Goal: Task Accomplishment & Management: Manage account settings

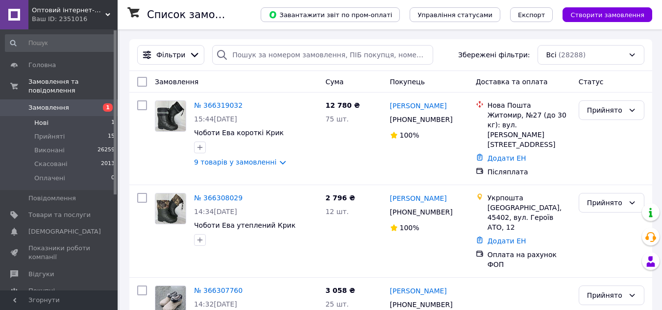
click at [40, 119] on span "Нові" at bounding box center [41, 123] width 14 height 9
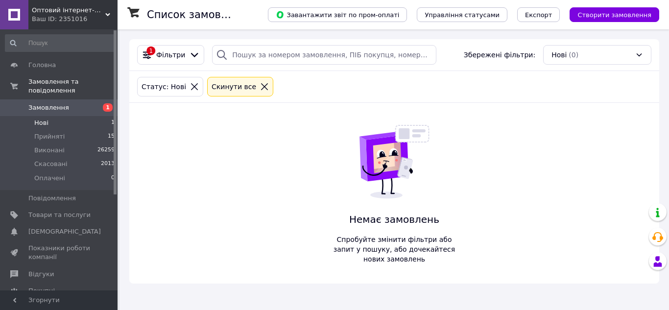
click at [49, 116] on li "Нові 1" at bounding box center [60, 123] width 121 height 14
click at [47, 132] on span "Прийняті" at bounding box center [49, 136] width 30 height 9
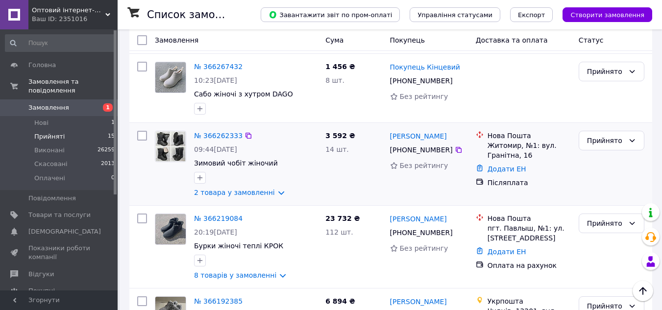
scroll to position [712, 0]
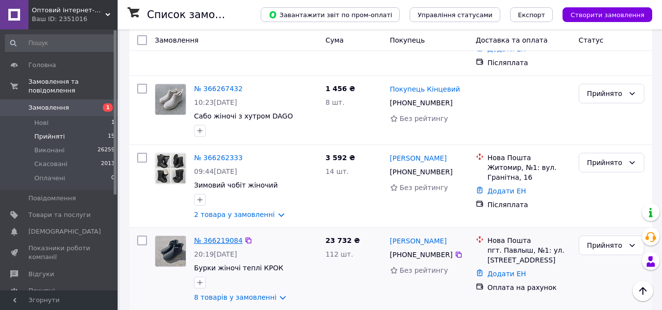
click at [201, 237] on link "№ 366219084" at bounding box center [218, 241] width 48 height 8
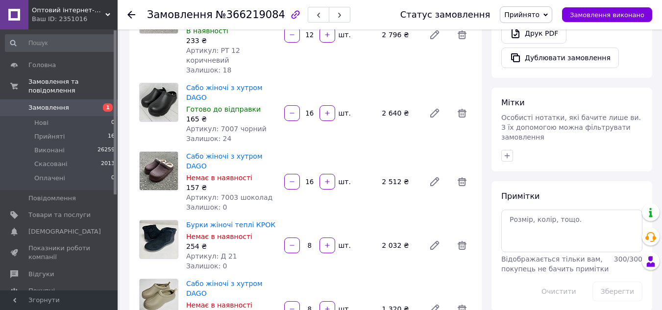
scroll to position [245, 0]
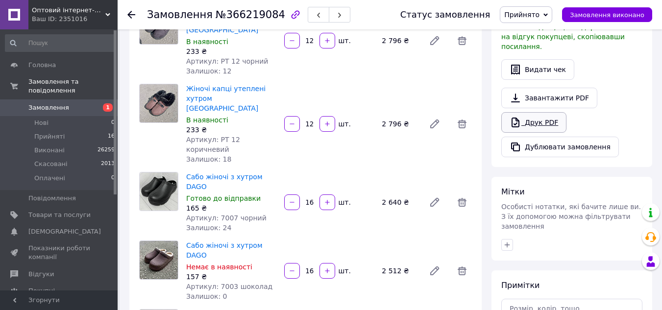
click at [535, 118] on link "Друк PDF" at bounding box center [533, 122] width 65 height 21
click at [132, 11] on use at bounding box center [131, 15] width 8 height 8
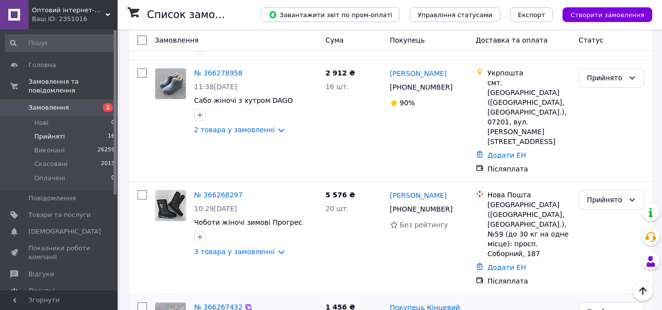
scroll to position [490, 0]
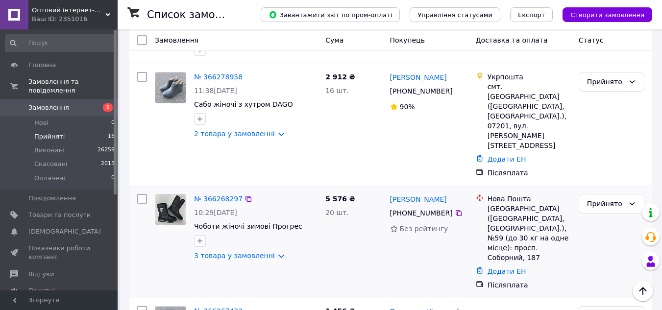
click at [213, 195] on link "№ 366268297" at bounding box center [218, 199] width 48 height 8
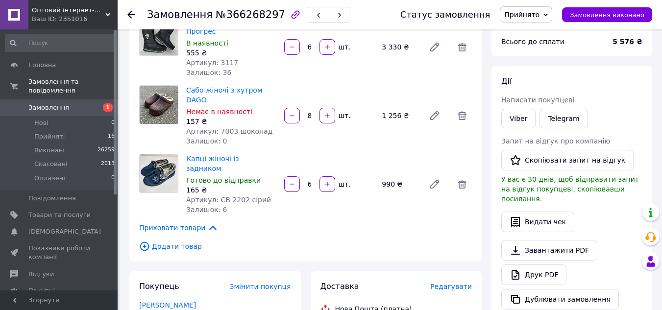
scroll to position [147, 0]
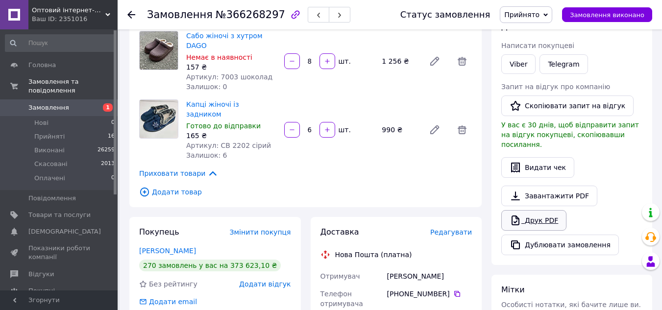
click at [535, 211] on link "Друк PDF" at bounding box center [533, 220] width 65 height 21
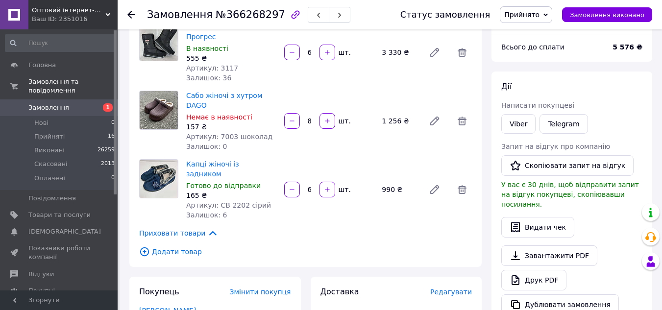
scroll to position [0, 0]
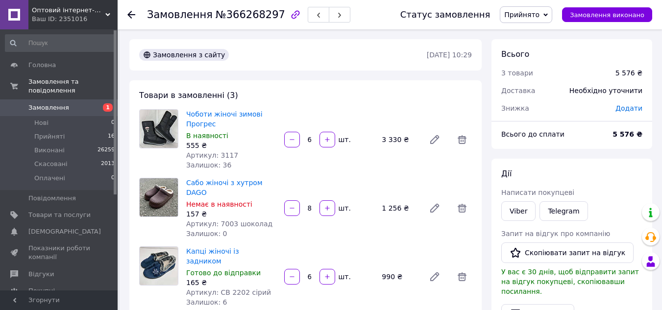
click at [127, 16] on div "Замовлення №366268297 Статус замовлення Прийнято Виконано Скасовано Оплачено За…" at bounding box center [390, 14] width 544 height 29
click at [129, 14] on use at bounding box center [131, 15] width 8 height 8
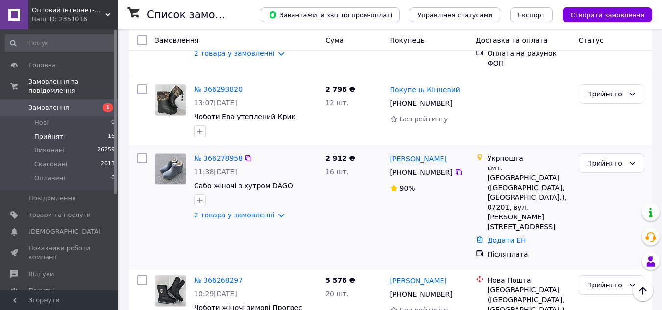
scroll to position [392, 0]
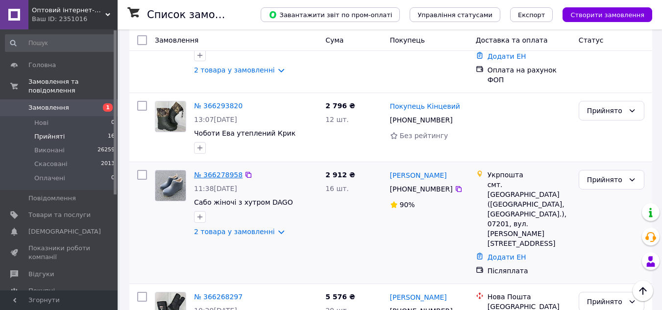
click at [214, 171] on link "№ 366278958" at bounding box center [218, 175] width 48 height 8
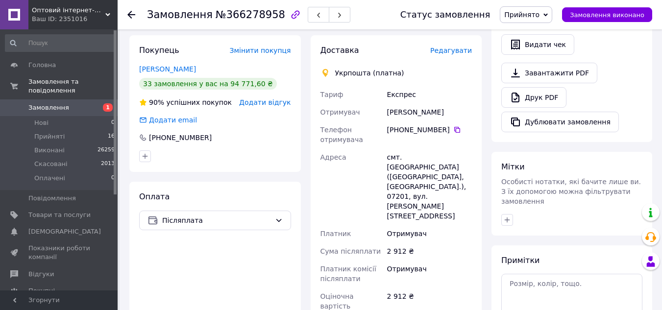
scroll to position [245, 0]
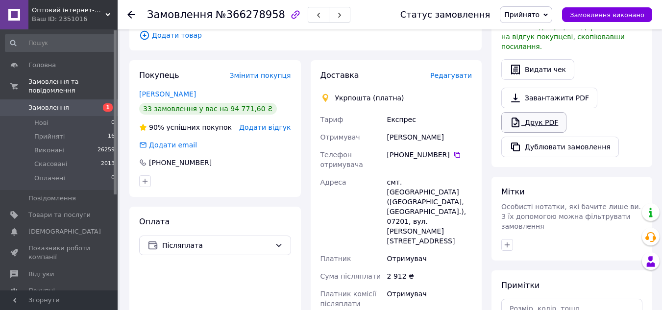
click at [532, 113] on link "Друк PDF" at bounding box center [533, 122] width 65 height 21
click at [127, 19] on div at bounding box center [131, 15] width 8 height 10
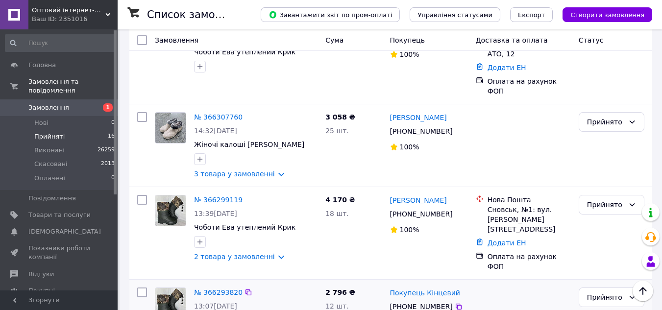
scroll to position [196, 0]
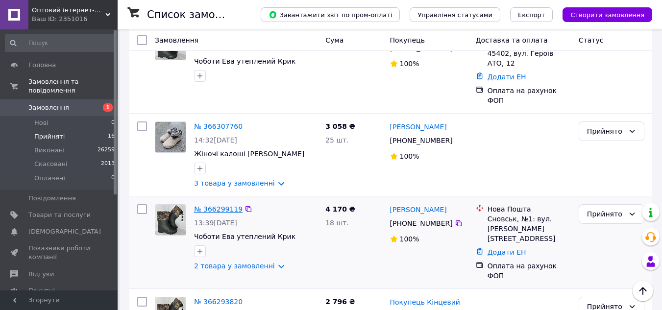
click at [205, 205] on link "№ 366299119" at bounding box center [218, 209] width 48 height 8
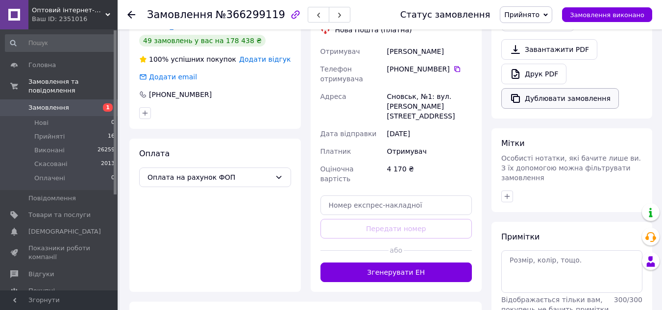
scroll to position [294, 0]
click at [529, 63] on link "Друк PDF" at bounding box center [533, 73] width 65 height 21
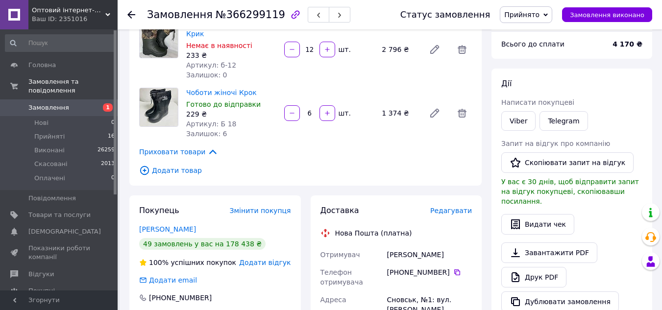
scroll to position [98, 0]
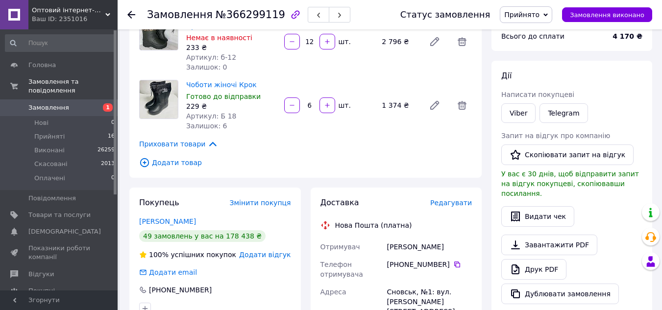
click at [129, 9] on div at bounding box center [137, 14] width 20 height 29
click at [128, 15] on use at bounding box center [131, 15] width 8 height 8
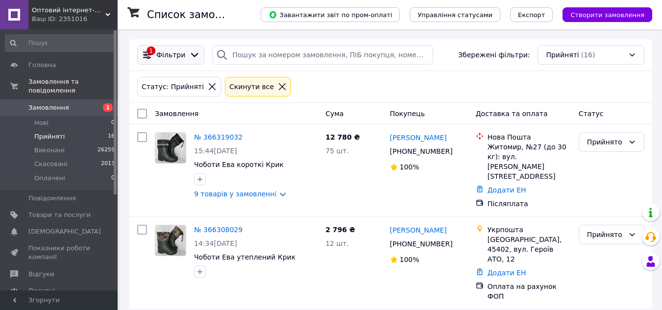
click at [192, 51] on icon at bounding box center [194, 54] width 11 height 11
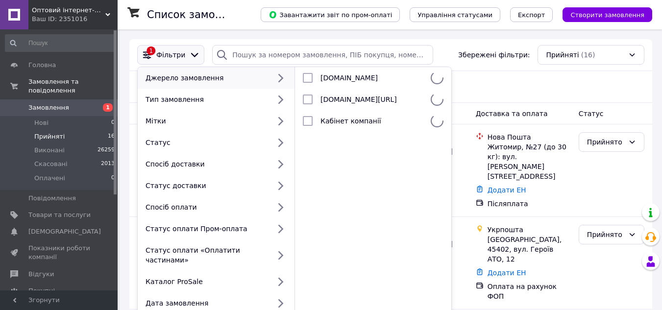
click at [189, 51] on icon at bounding box center [194, 54] width 11 height 11
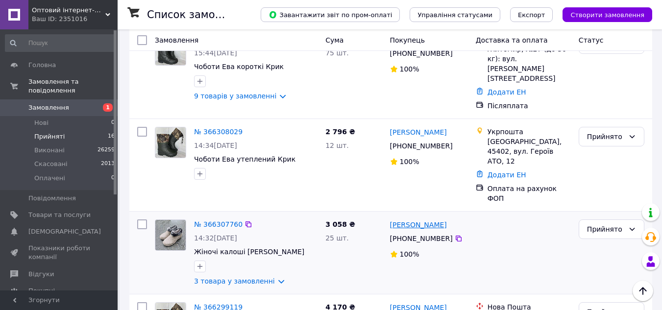
scroll to position [147, 0]
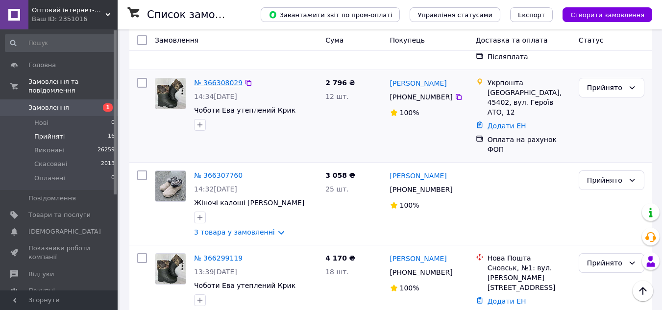
click at [211, 79] on link "№ 366308029" at bounding box center [218, 83] width 48 height 8
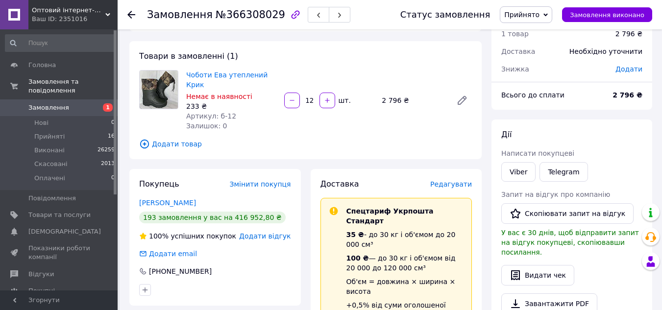
scroll to position [147, 0]
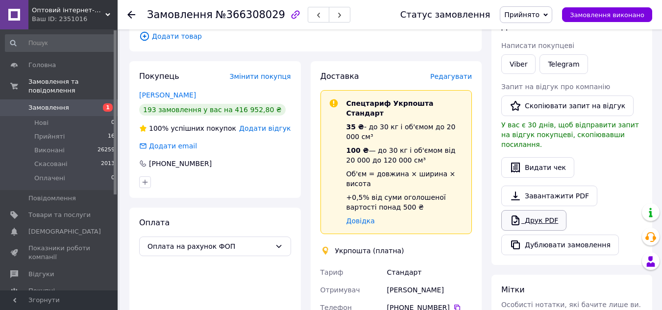
click at [521, 215] on icon at bounding box center [515, 221] width 12 height 12
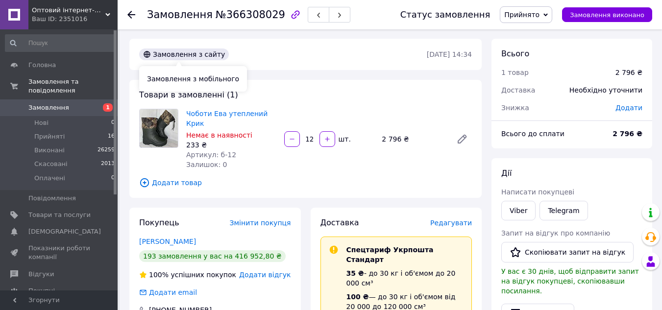
scroll to position [0, 0]
click at [127, 18] on div "Замовлення №366308029 Статус замовлення Прийнято Виконано Скасовано Оплачено За…" at bounding box center [390, 14] width 544 height 29
click at [129, 12] on icon at bounding box center [131, 15] width 8 height 8
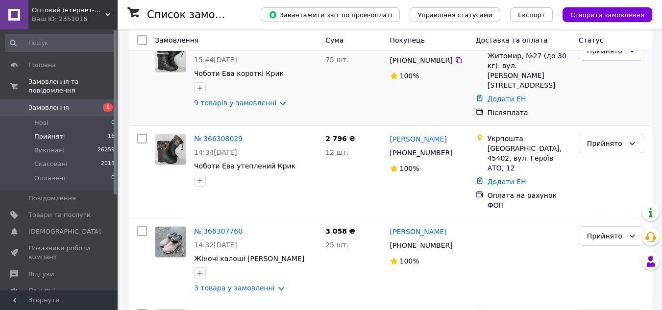
scroll to position [98, 0]
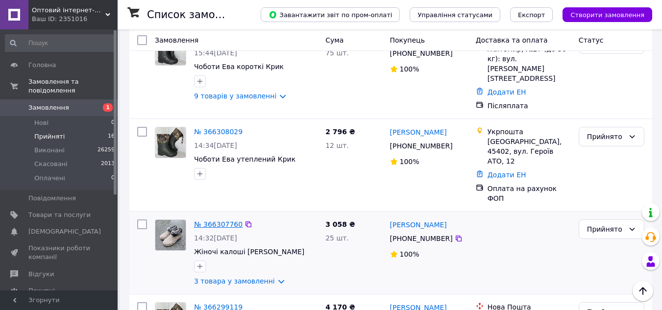
click at [225, 220] on link "№ 366307760" at bounding box center [218, 224] width 48 height 8
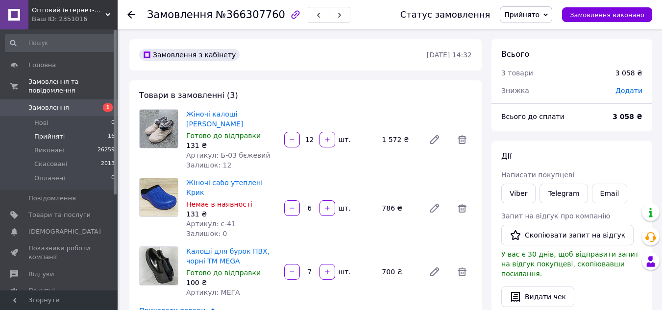
click at [55, 132] on span "Прийняті" at bounding box center [49, 136] width 30 height 9
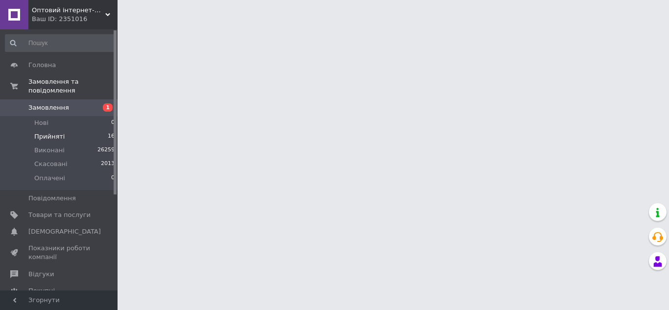
click at [55, 132] on span "Прийняті" at bounding box center [49, 136] width 30 height 9
click at [47, 132] on span "Прийняті" at bounding box center [49, 136] width 30 height 9
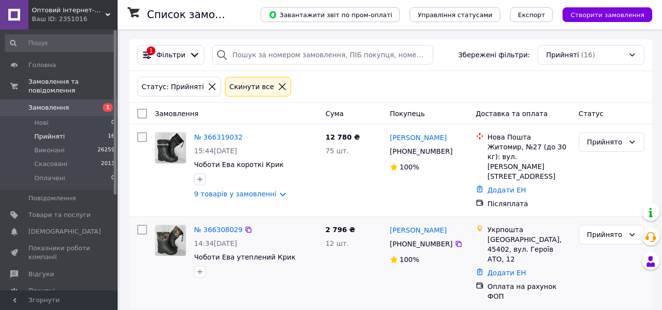
scroll to position [98, 0]
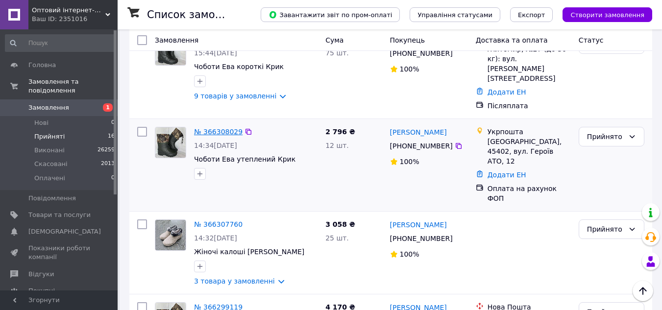
click at [217, 128] on link "№ 366308029" at bounding box center [218, 132] width 48 height 8
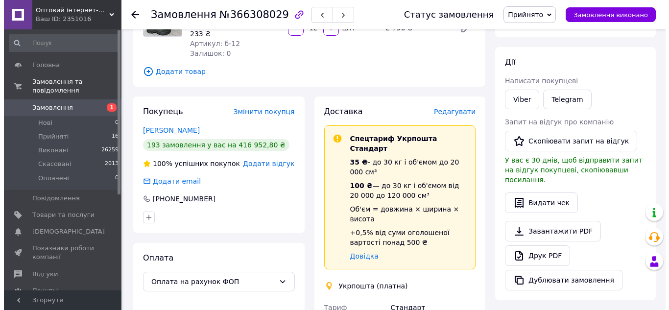
scroll to position [147, 0]
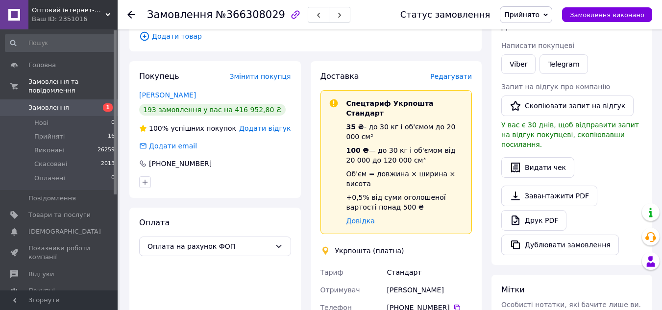
click at [454, 73] on span "Редагувати" at bounding box center [451, 77] width 42 height 8
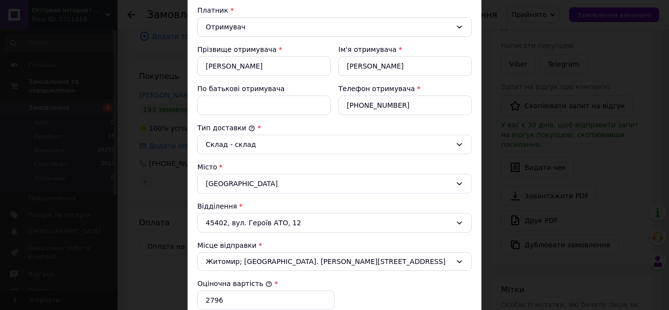
scroll to position [245, 0]
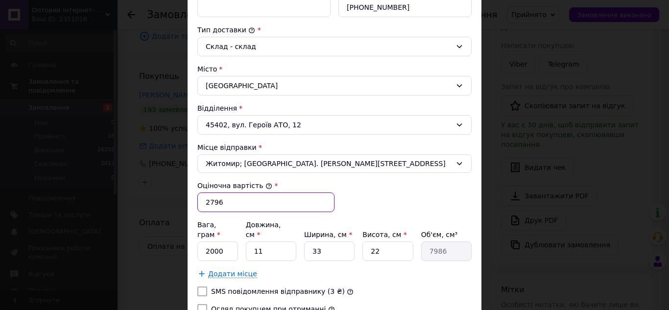
click at [232, 209] on input "2796" at bounding box center [265, 203] width 137 height 20
type input "2"
type input "500"
click at [223, 248] on input "2000" at bounding box center [217, 252] width 41 height 20
type input "2"
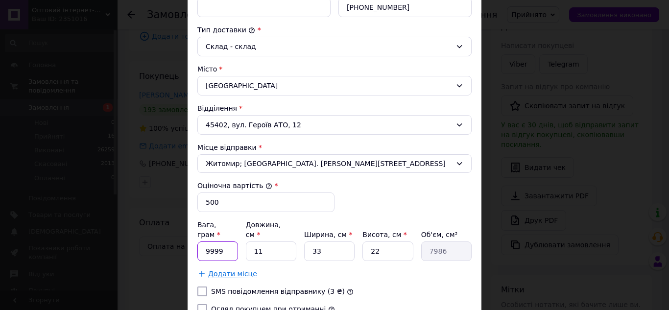
type input "9999"
click at [271, 244] on input "11" at bounding box center [271, 252] width 50 height 20
type input "1"
type input "726"
type input "6"
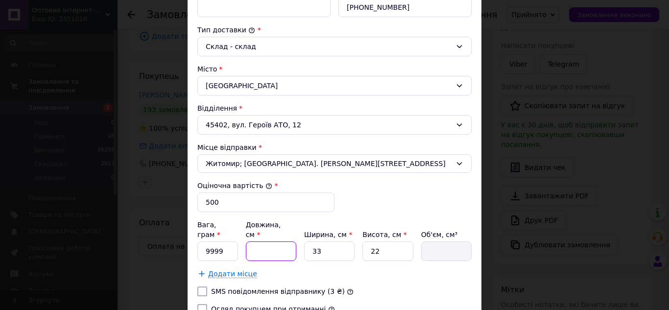
type input "4356"
type input "68"
type input "49368"
type input "68"
click at [321, 242] on input "33" at bounding box center [329, 252] width 50 height 20
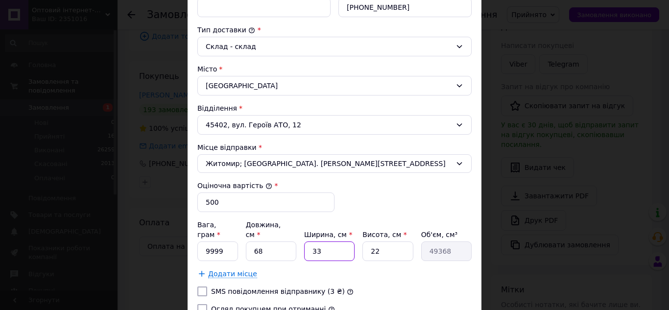
type input "3"
type input "4488"
type input "4"
type input "5984"
type input "45"
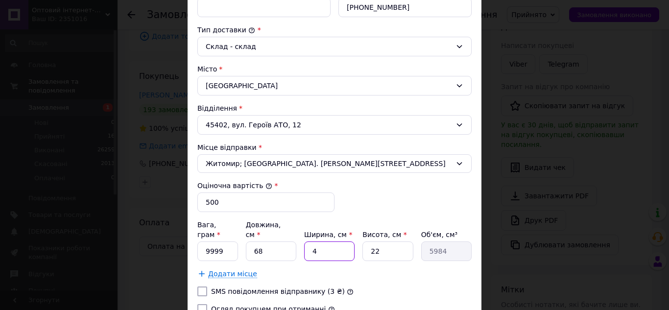
type input "67320"
type input "45"
click at [381, 242] on input "22" at bounding box center [388, 252] width 50 height 20
type input "2"
type input "6120"
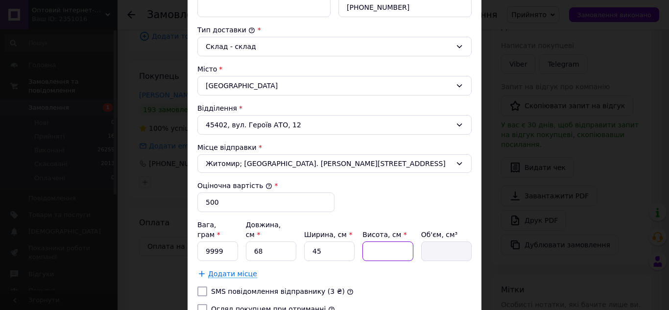
type input "7"
type input "21420"
type input "4"
type input "12240"
type input "45"
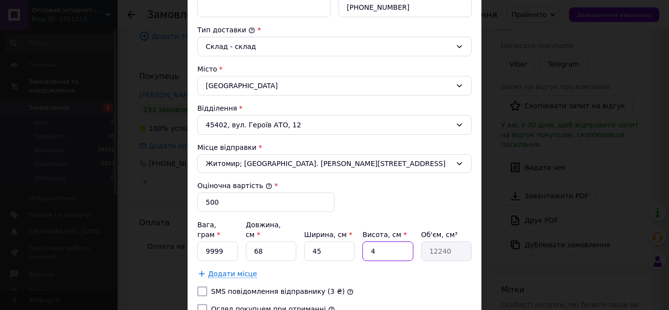
type input "137700"
type input "45"
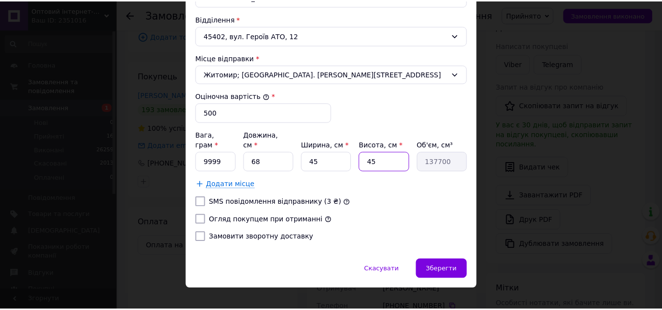
scroll to position [338, 0]
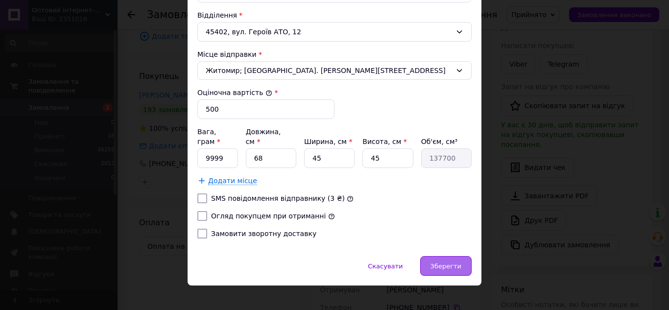
click at [443, 263] on span "Зберегти" at bounding box center [446, 266] width 31 height 7
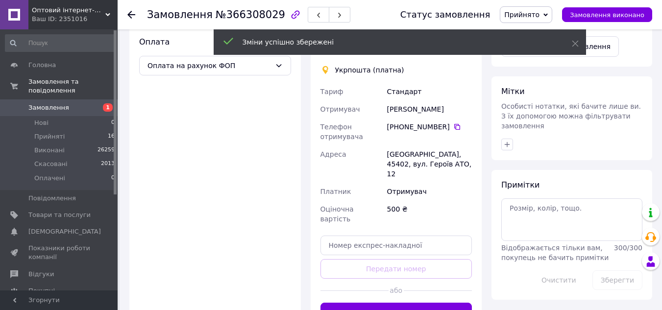
scroll to position [343, 0]
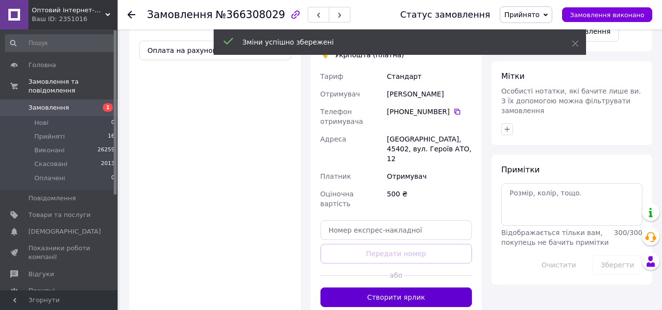
click at [396, 288] on button "Створити ярлик" at bounding box center [396, 298] width 152 height 20
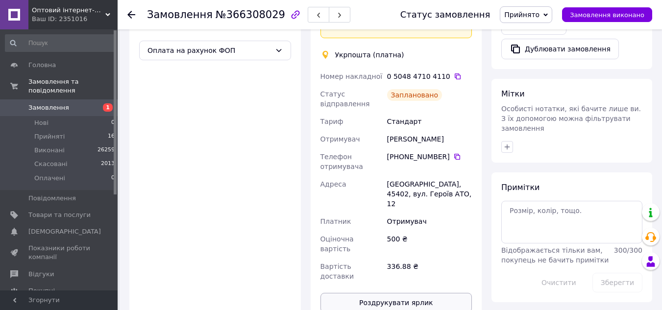
click at [393, 293] on button "Роздрукувати ярлик" at bounding box center [396, 303] width 152 height 20
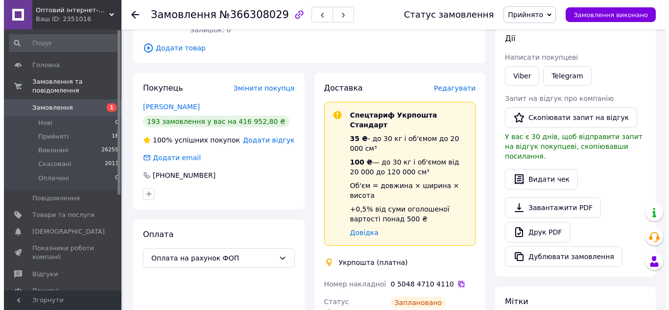
scroll to position [98, 0]
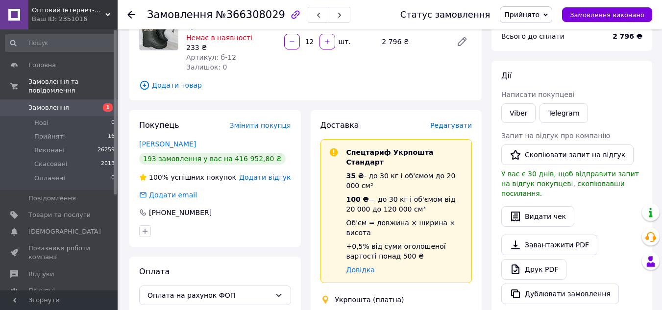
click at [455, 121] on span "Редагувати" at bounding box center [451, 125] width 42 height 8
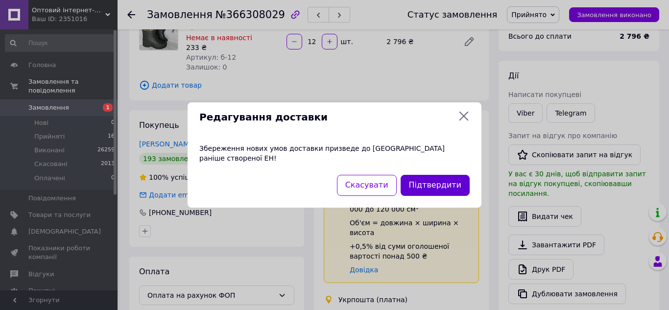
click at [412, 175] on button "Підтвердити" at bounding box center [435, 185] width 69 height 21
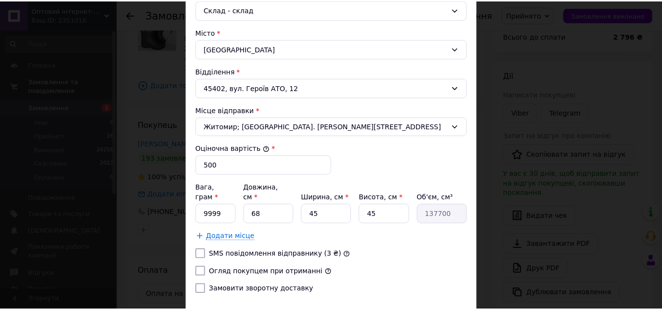
scroll to position [338, 0]
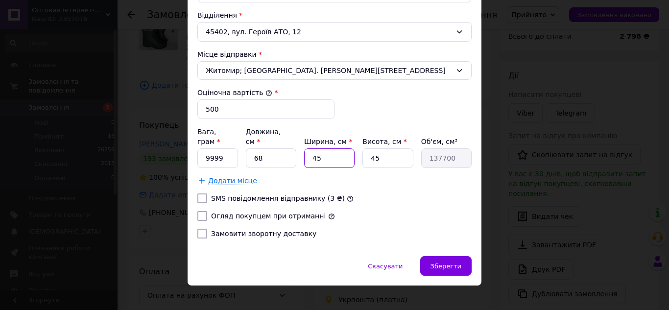
click at [334, 150] on input "45" at bounding box center [329, 158] width 50 height 20
type input "4"
type input "12240"
type input "40"
type input "122400"
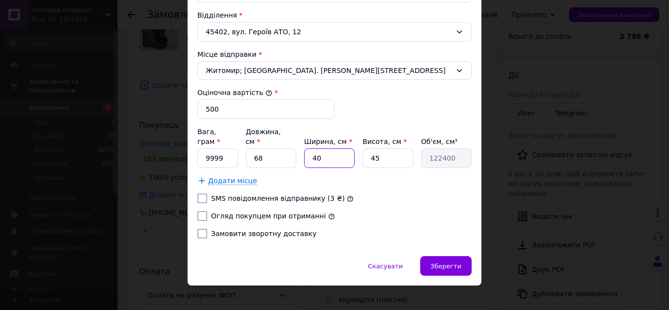
type input "40"
click at [387, 148] on input "45" at bounding box center [388, 158] width 50 height 20
type input "4"
type input "10880"
type input "40"
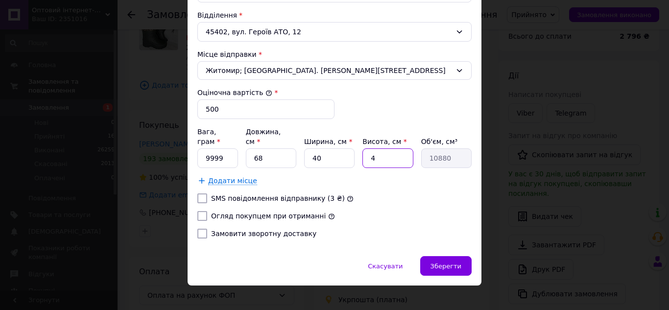
type input "108800"
type input "40"
click at [460, 263] on span "Зберегти" at bounding box center [446, 266] width 31 height 7
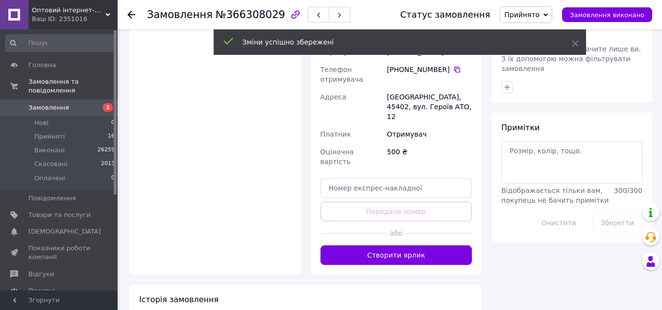
scroll to position [392, 0]
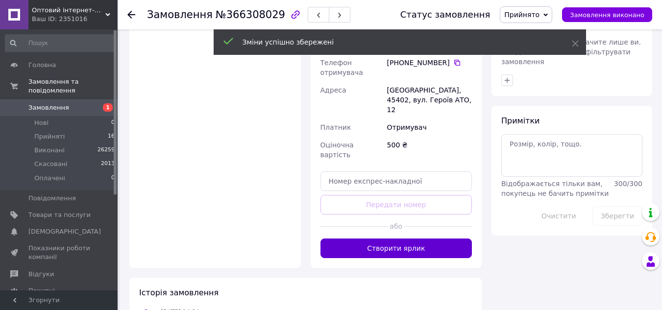
click at [440, 239] on button "Створити ярлик" at bounding box center [396, 249] width 152 height 20
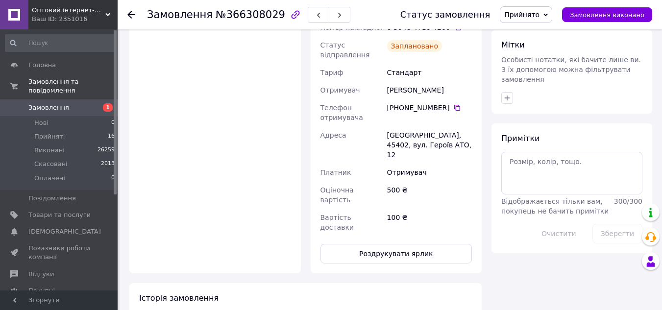
click at [440, 244] on button "Роздрукувати ярлик" at bounding box center [396, 254] width 152 height 20
